Goal: Information Seeking & Learning: Understand process/instructions

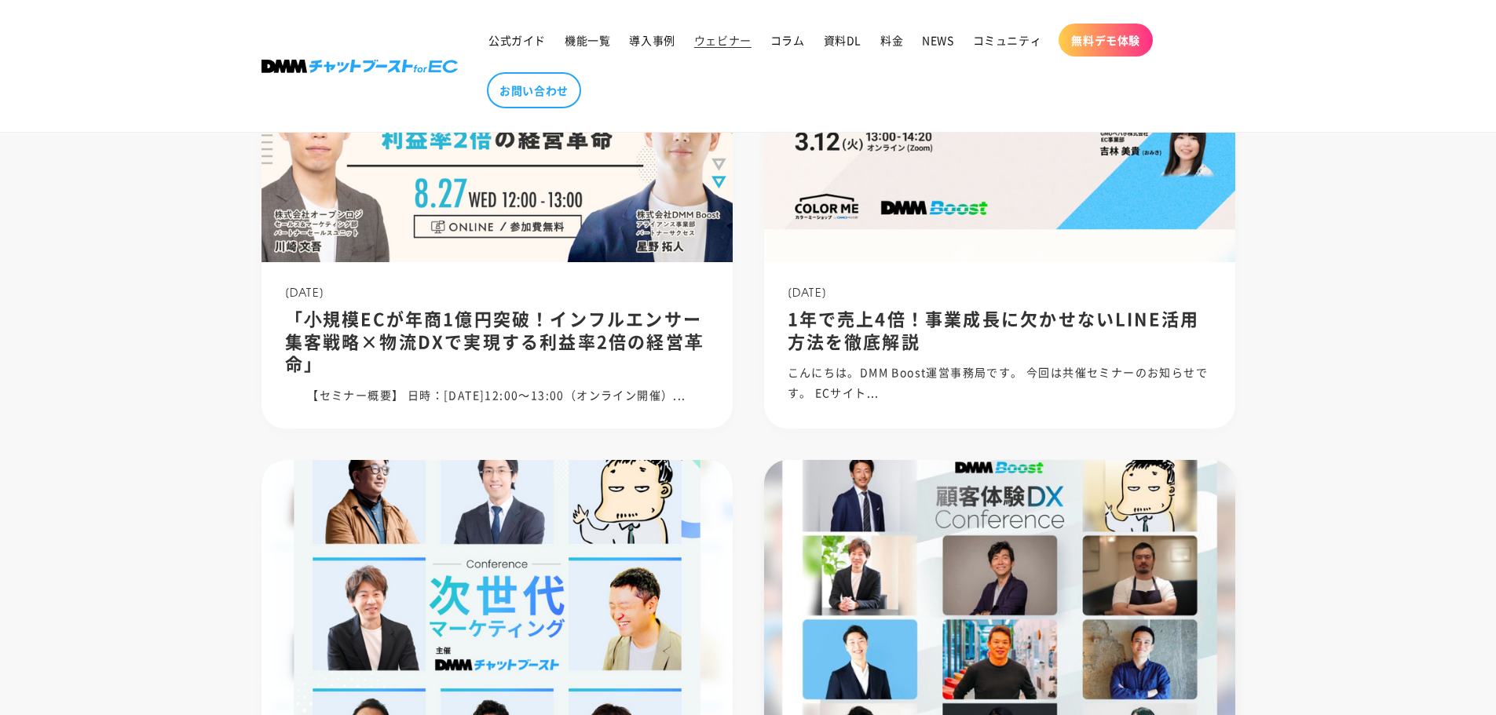
scroll to position [314, 0]
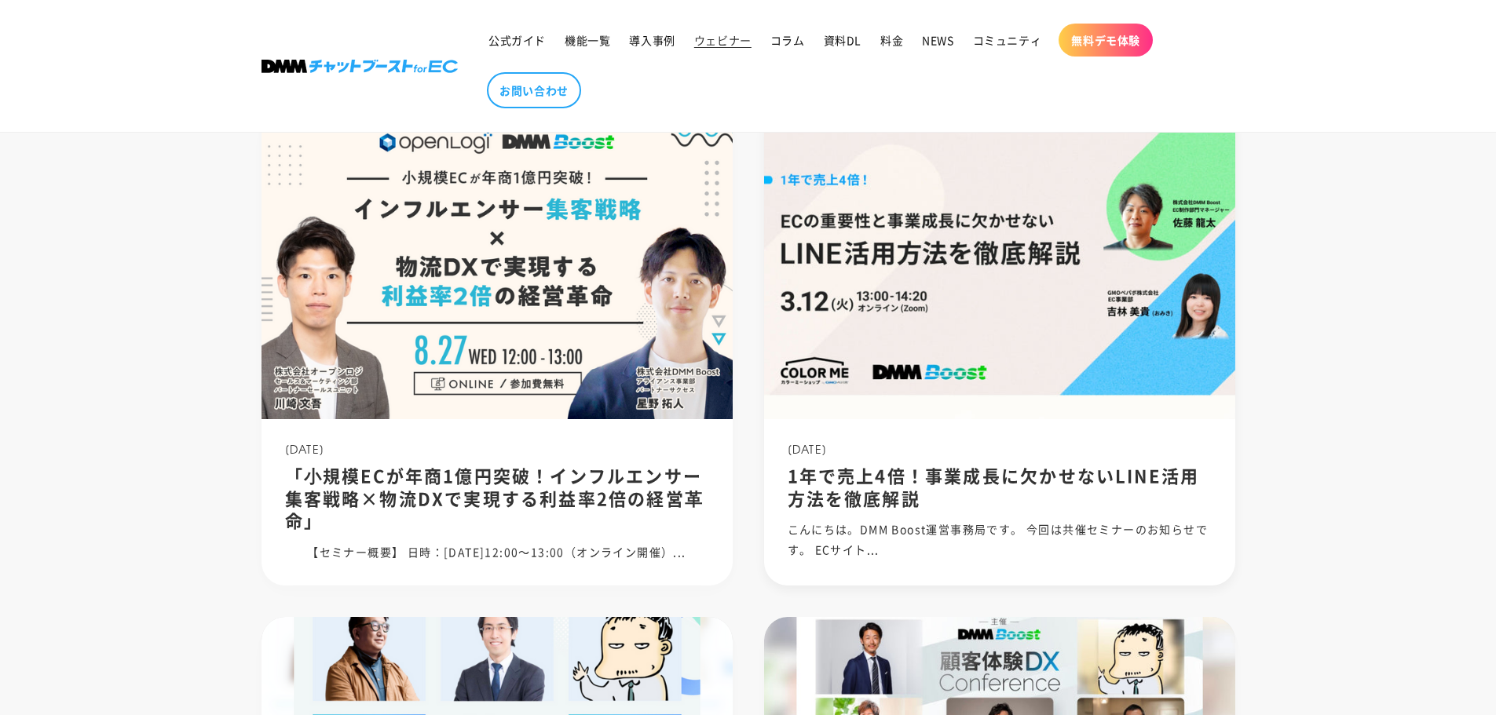
click at [986, 379] on img at bounding box center [999, 263] width 504 height 336
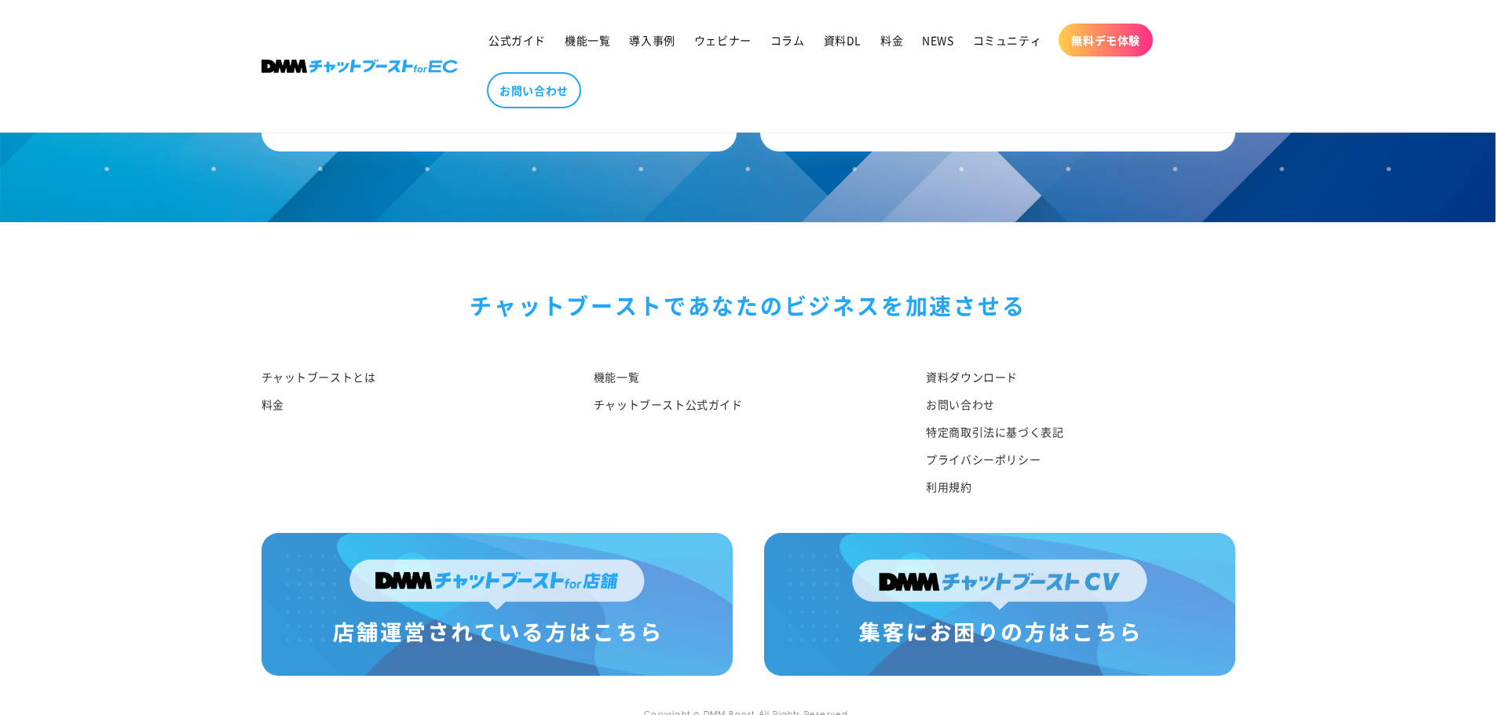
scroll to position [1884, 0]
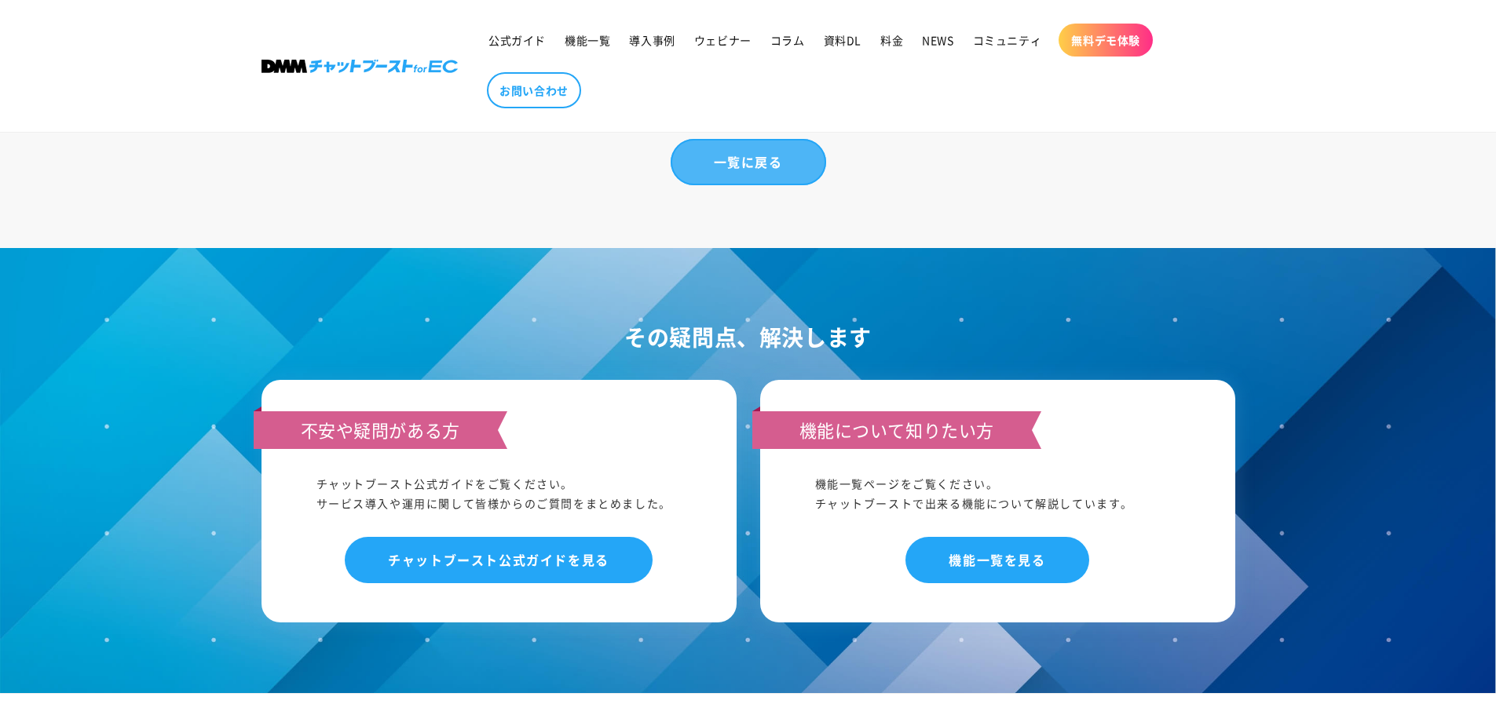
click at [740, 185] on link "一覧に戻る" at bounding box center [747, 162] width 155 height 46
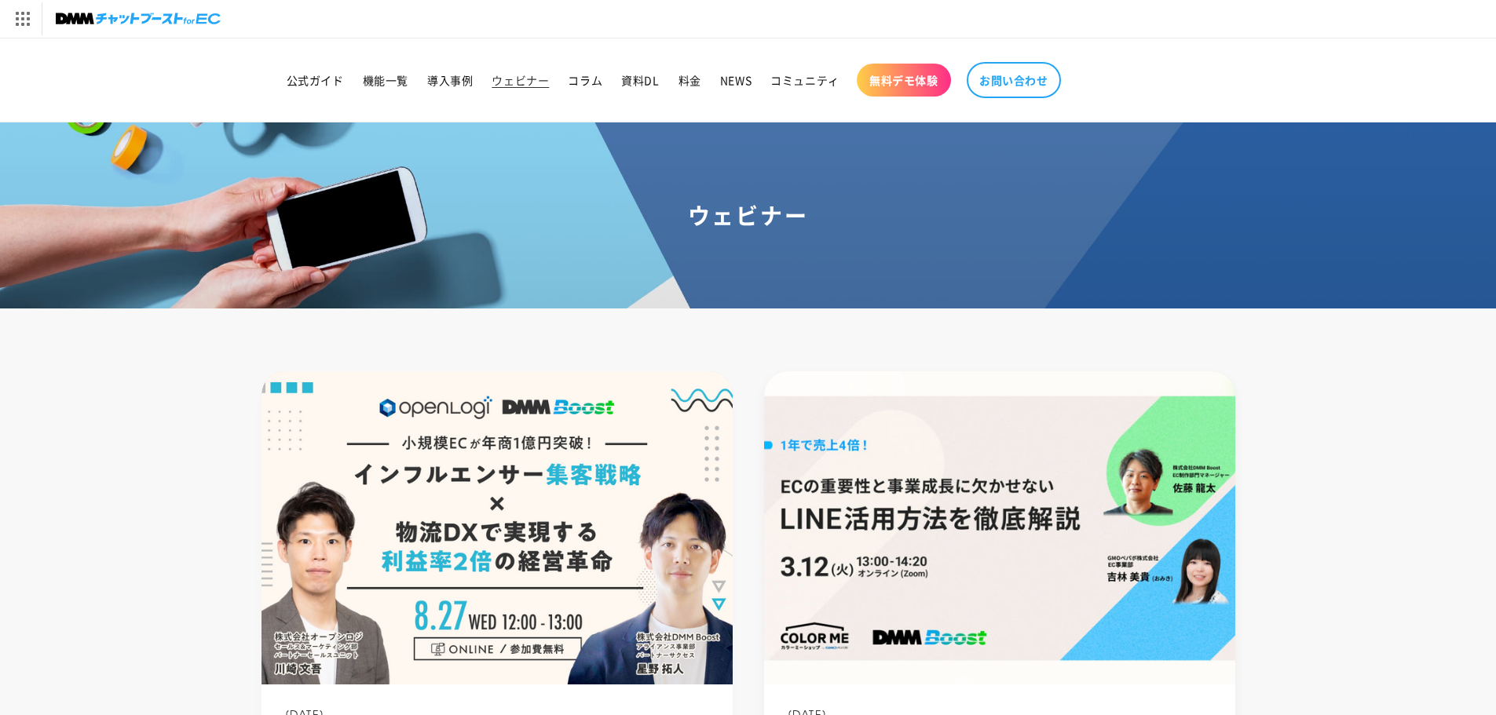
click at [888, 524] on img at bounding box center [999, 528] width 504 height 336
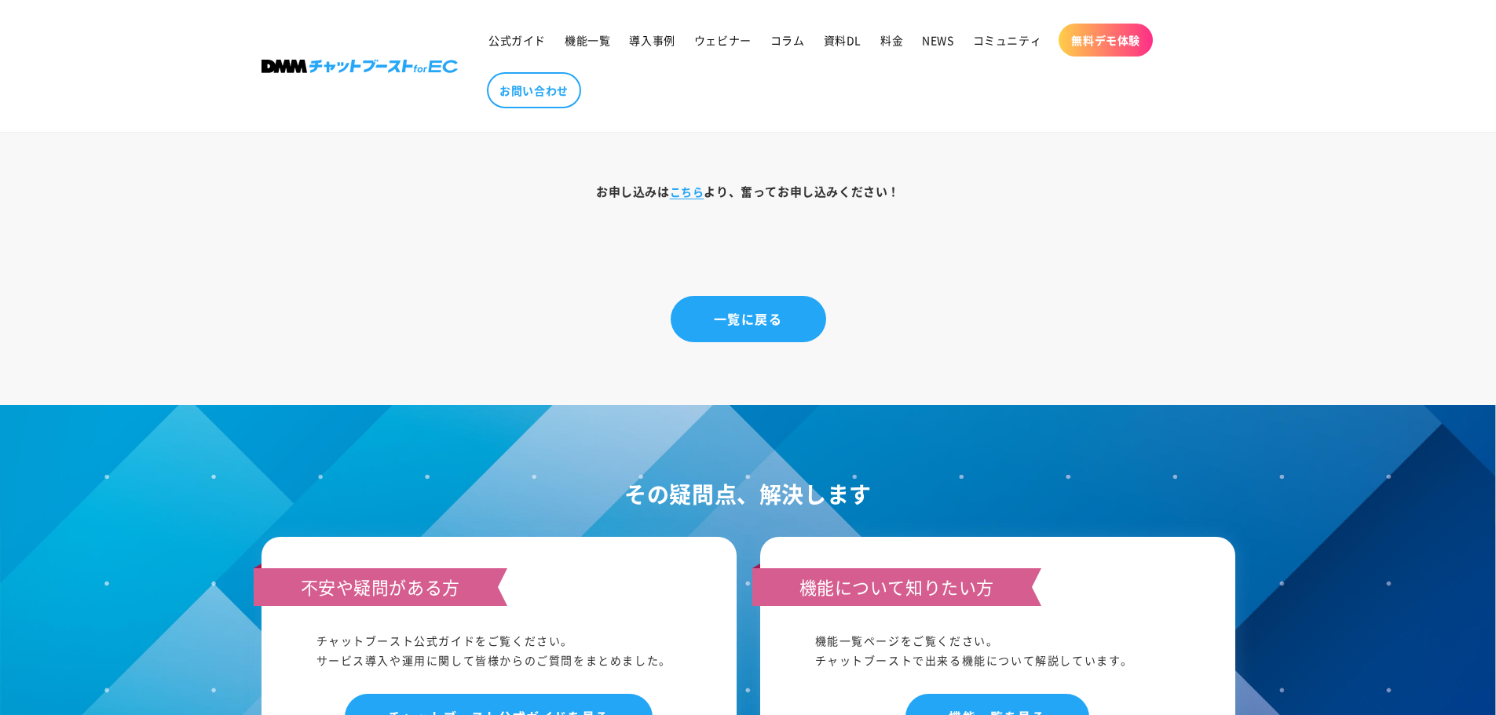
scroll to position [2198, 0]
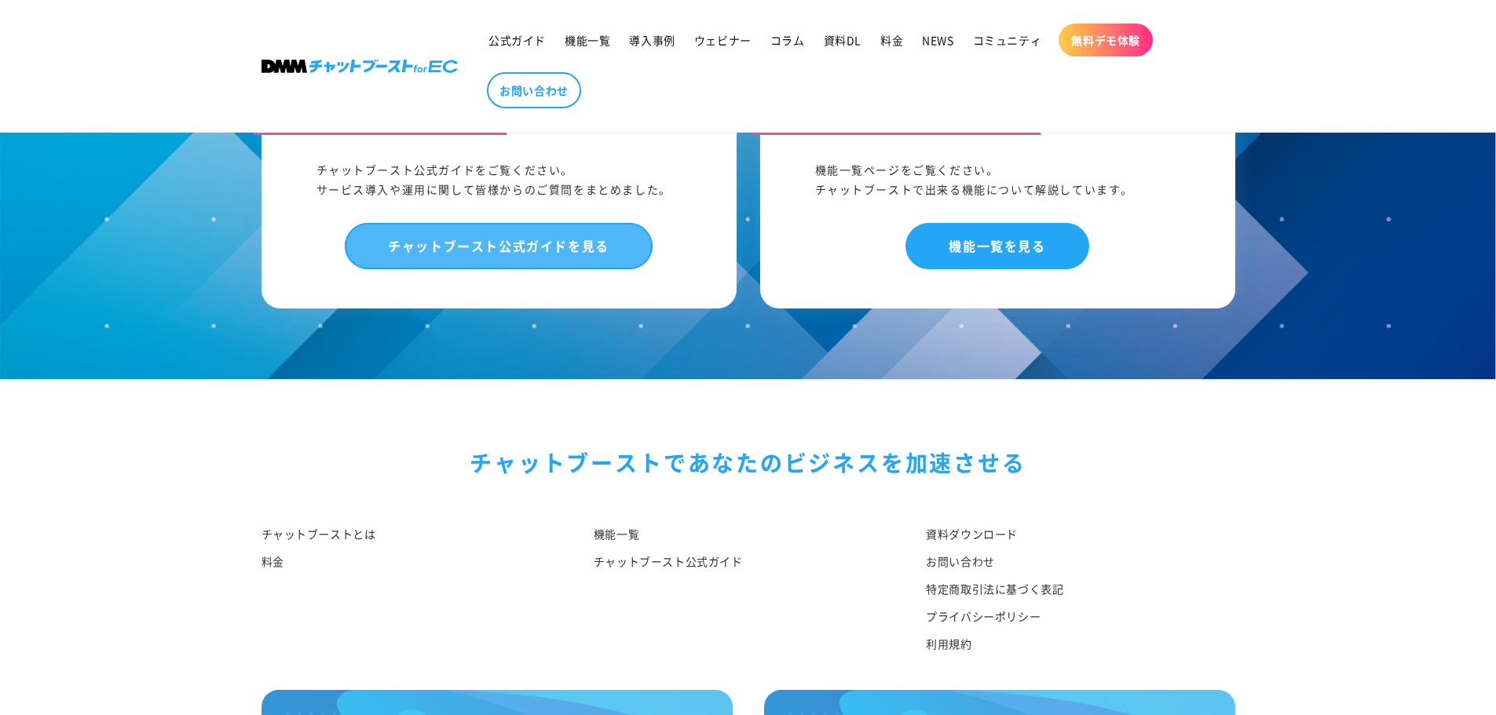
click at [510, 269] on link "チャットブースト公式ガイドを見る" at bounding box center [499, 246] width 308 height 46
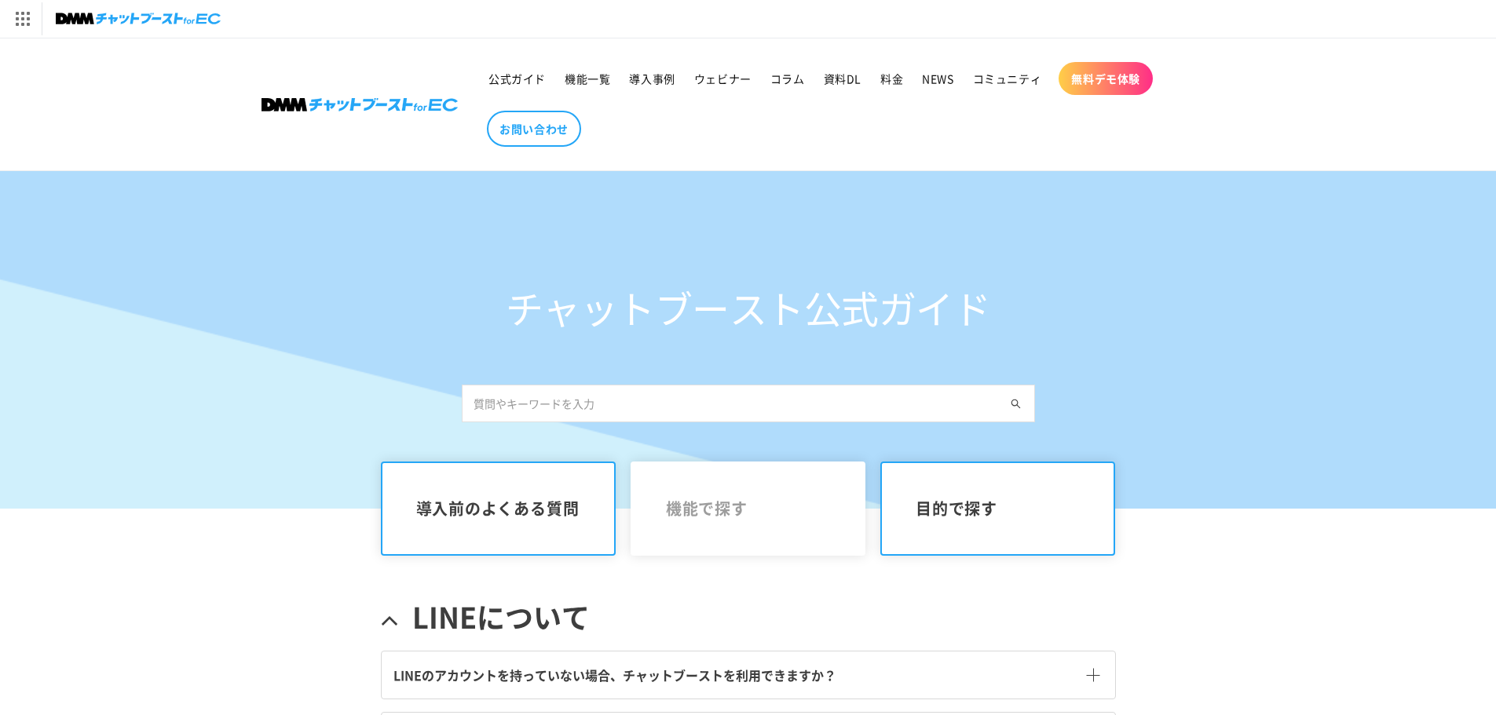
scroll to position [157, 0]
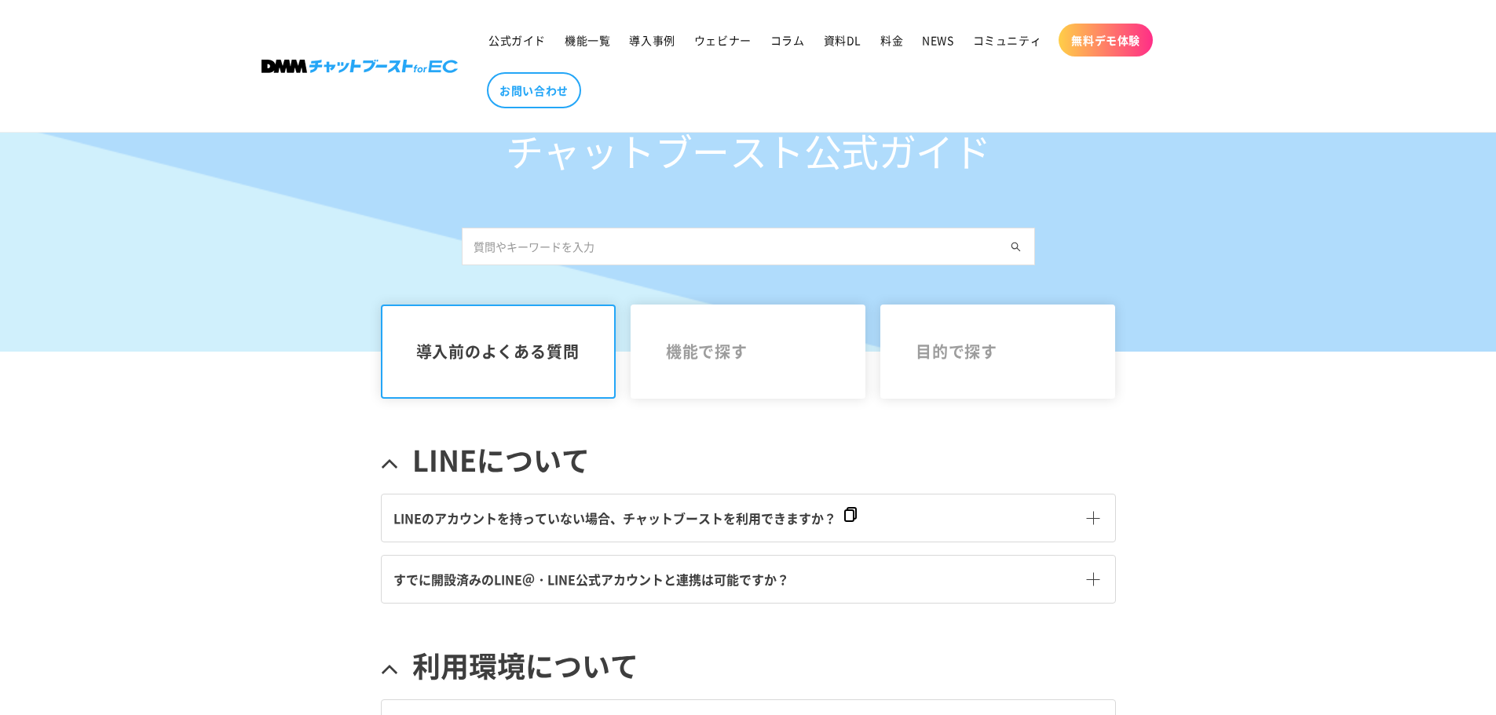
click at [1088, 518] on span at bounding box center [1093, 518] width 13 height 13
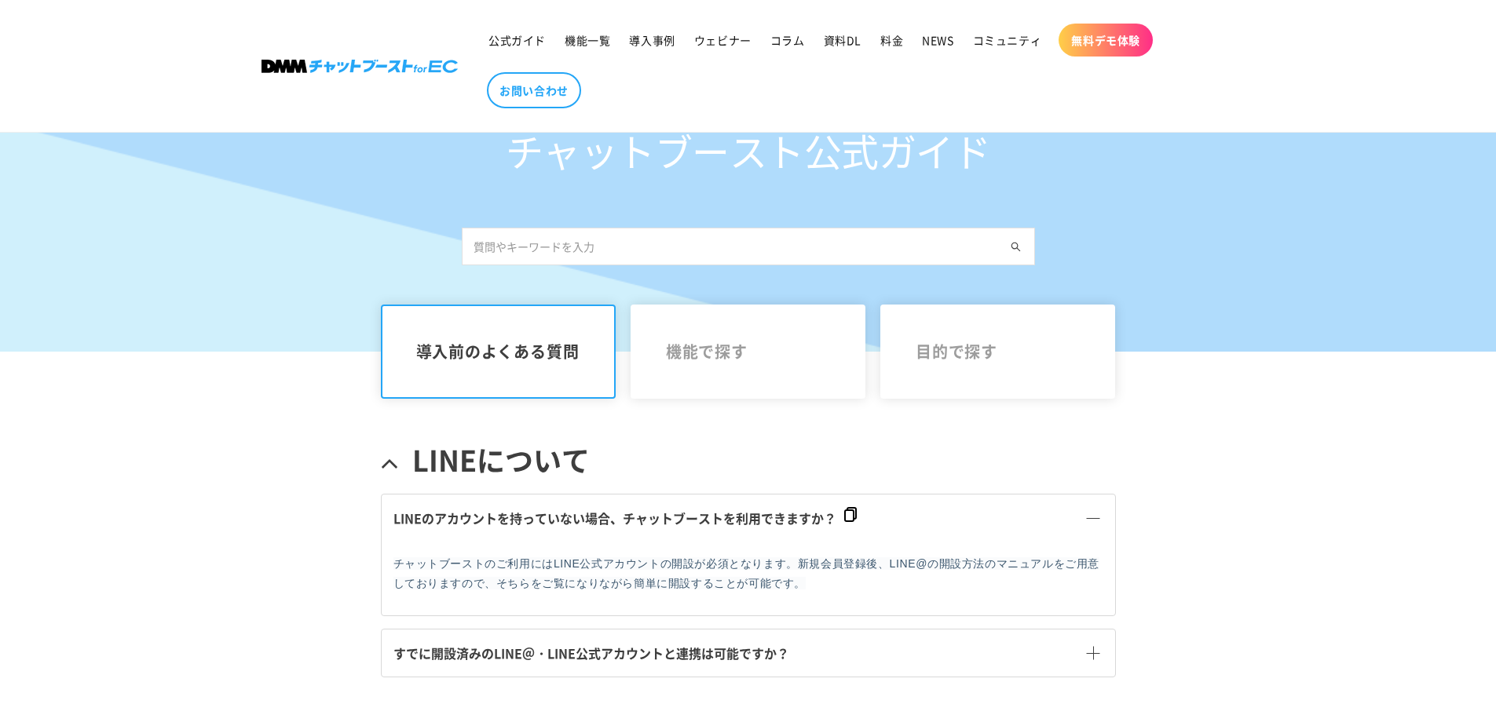
scroll to position [314, 0]
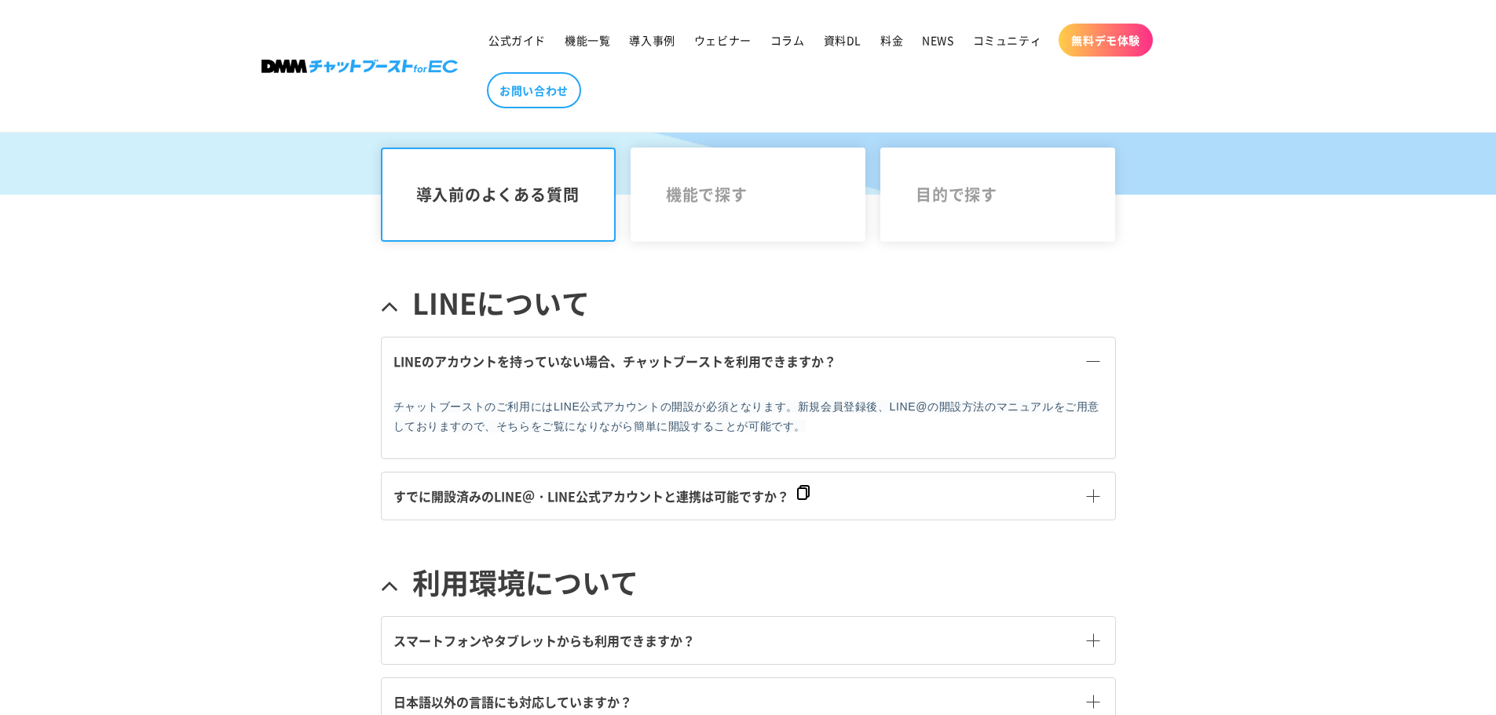
click at [1087, 500] on span at bounding box center [1093, 496] width 13 height 13
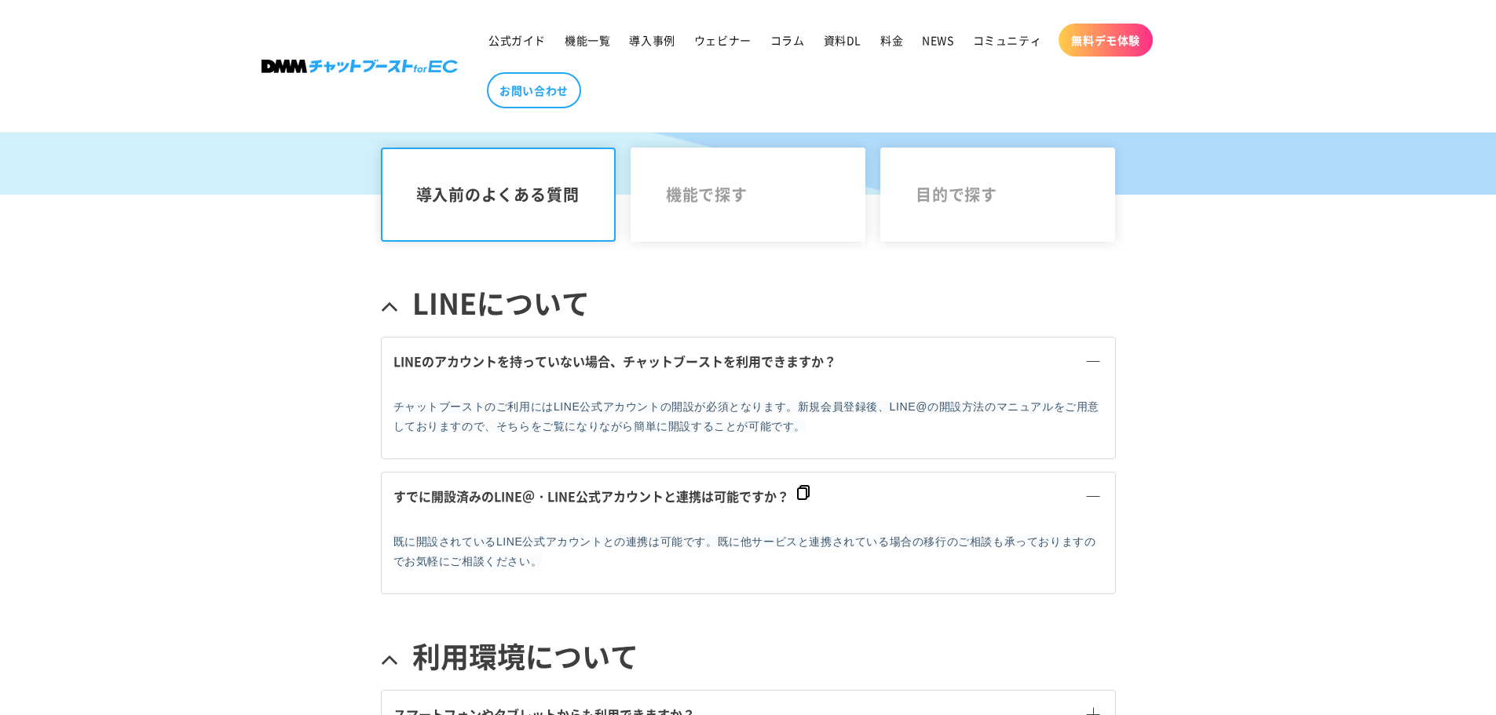
scroll to position [785, 0]
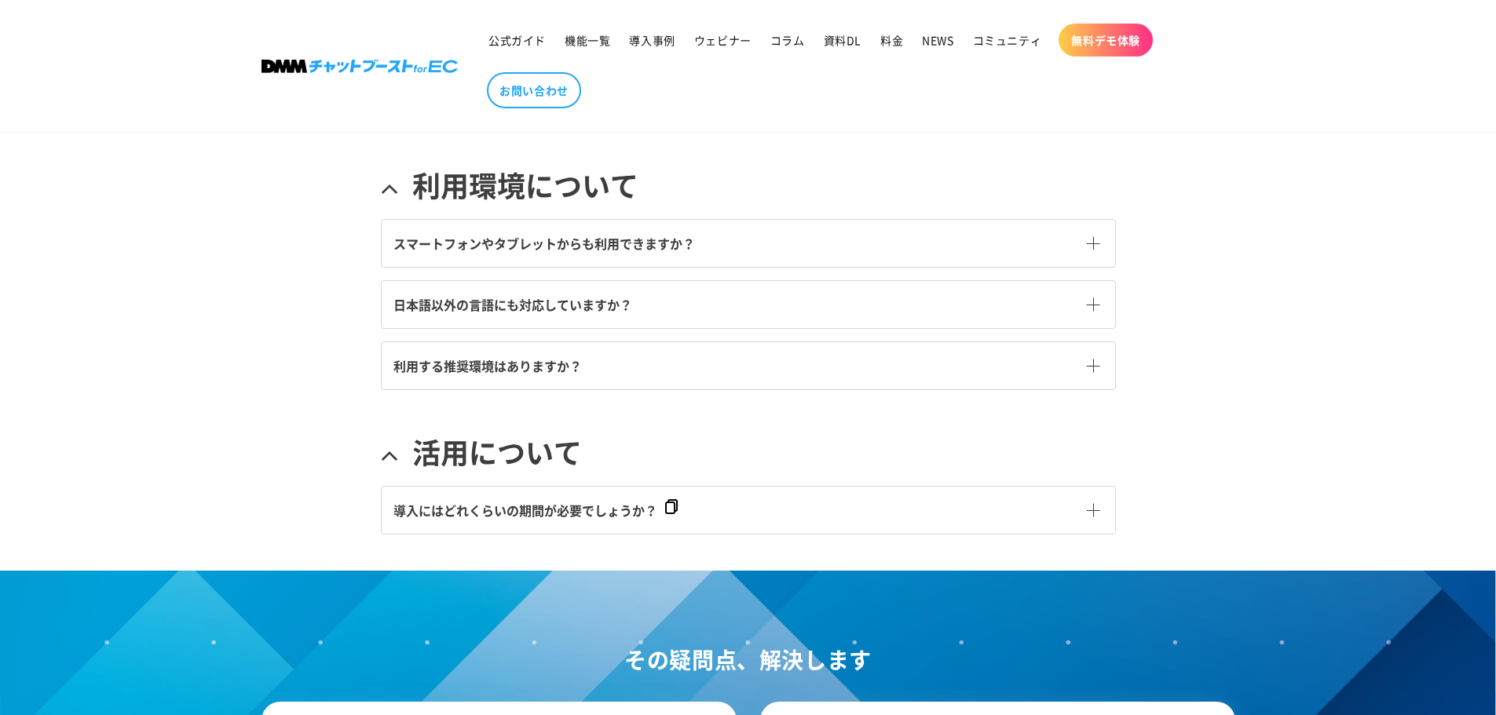
drag, startPoint x: 1089, startPoint y: 517, endPoint x: 992, endPoint y: 516, distance: 96.6
click at [1089, 516] on span at bounding box center [1093, 509] width 13 height 13
